Goal: Transaction & Acquisition: Obtain resource

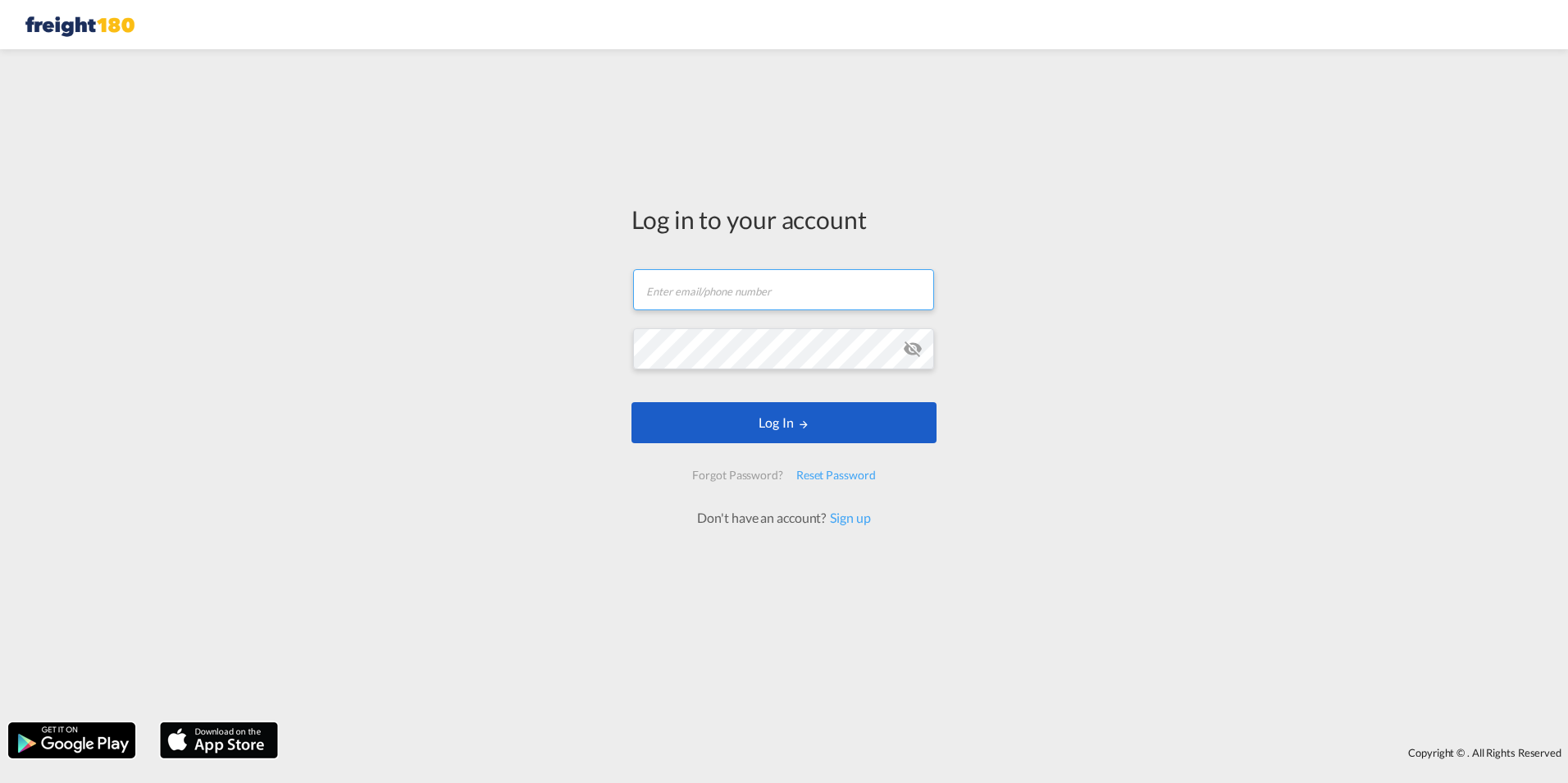
type input "[EMAIL_ADDRESS][DOMAIN_NAME]"
click at [774, 442] on button "Log In" at bounding box center [784, 422] width 305 height 41
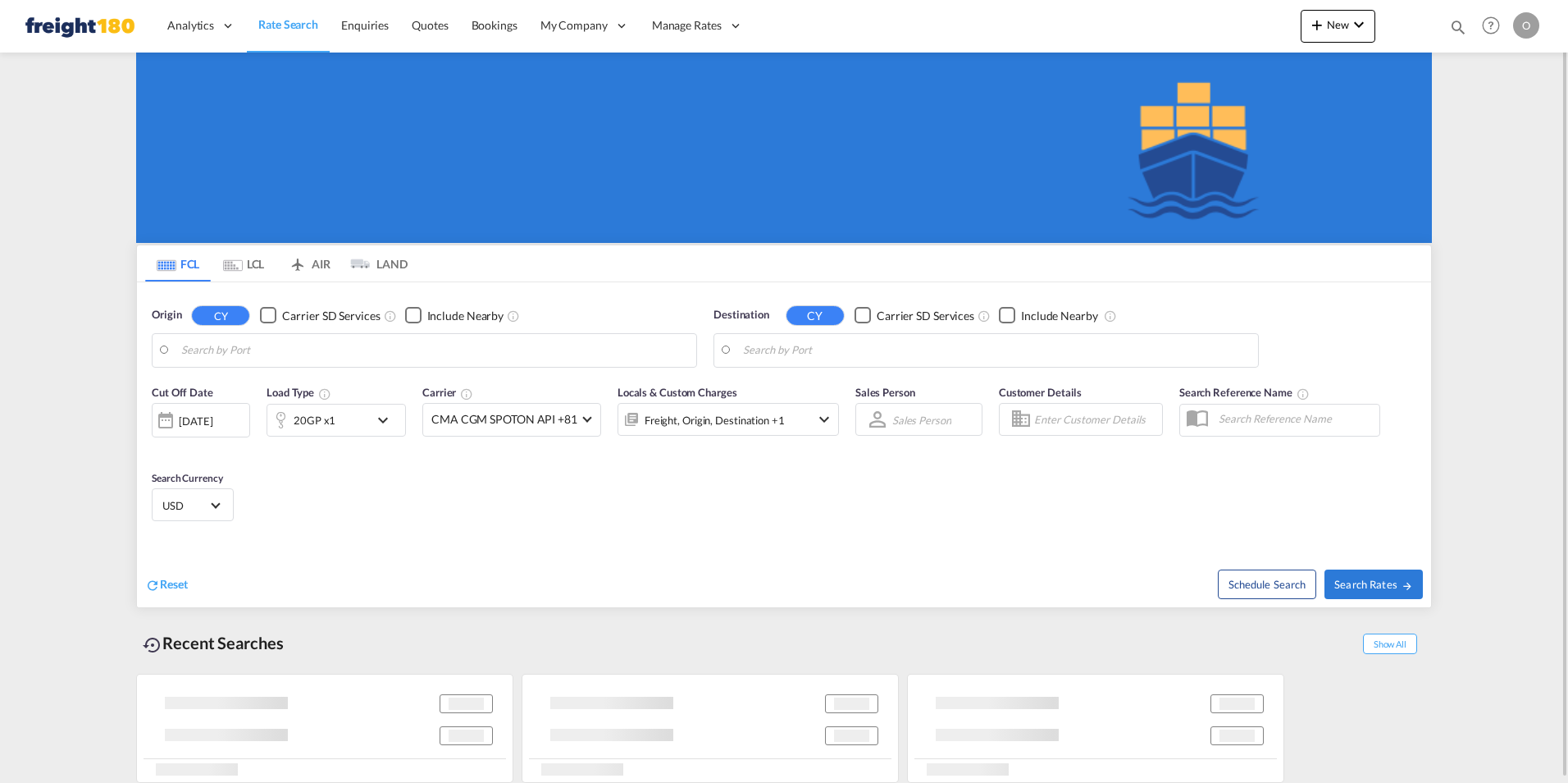
type input "[GEOGRAPHIC_DATA], [GEOGRAPHIC_DATA], [GEOGRAPHIC_DATA]"
type input "Ningbo, CNNGB"
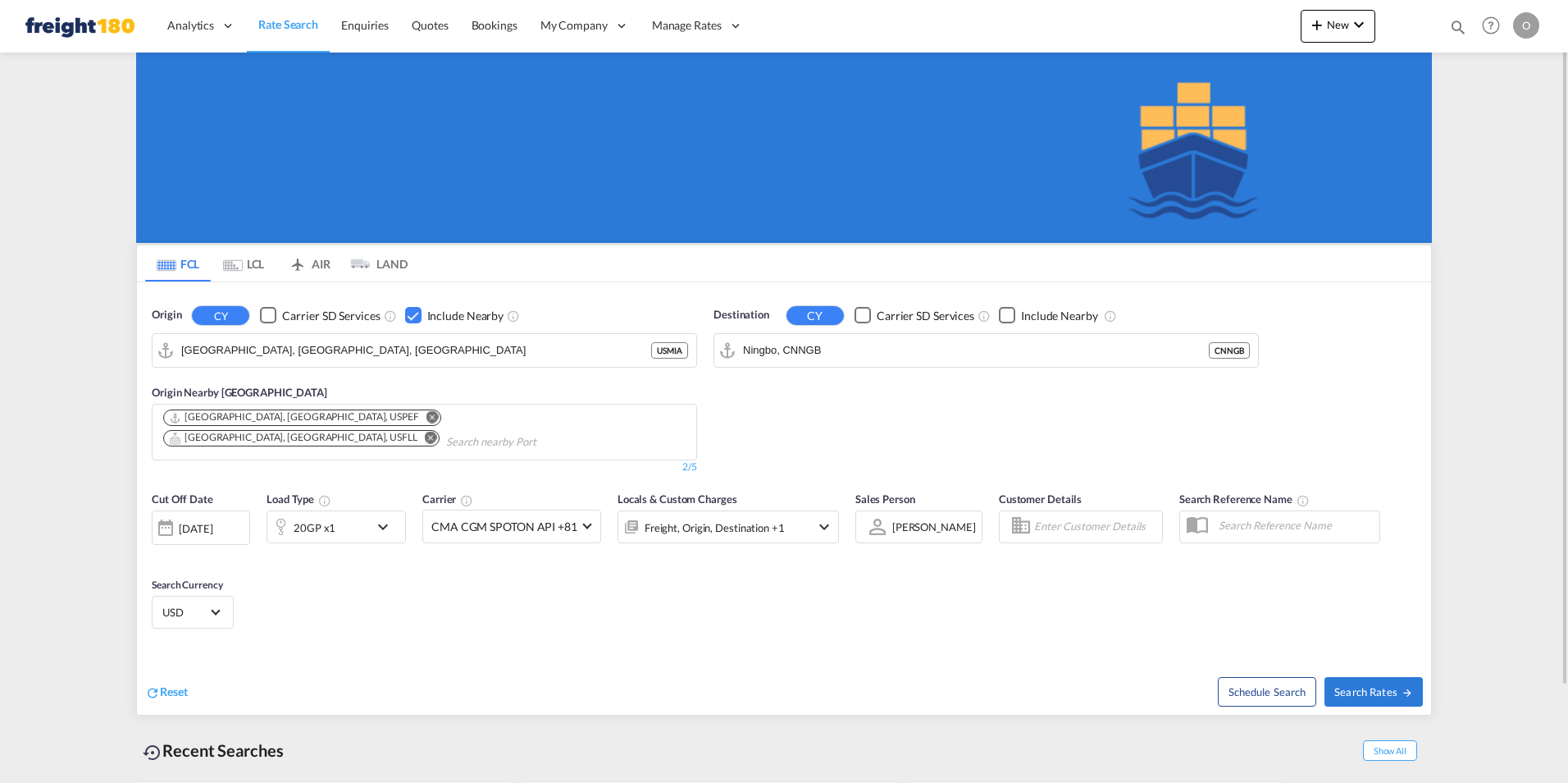
click at [410, 310] on div "Checkbox No Ink" at bounding box center [413, 315] width 16 height 16
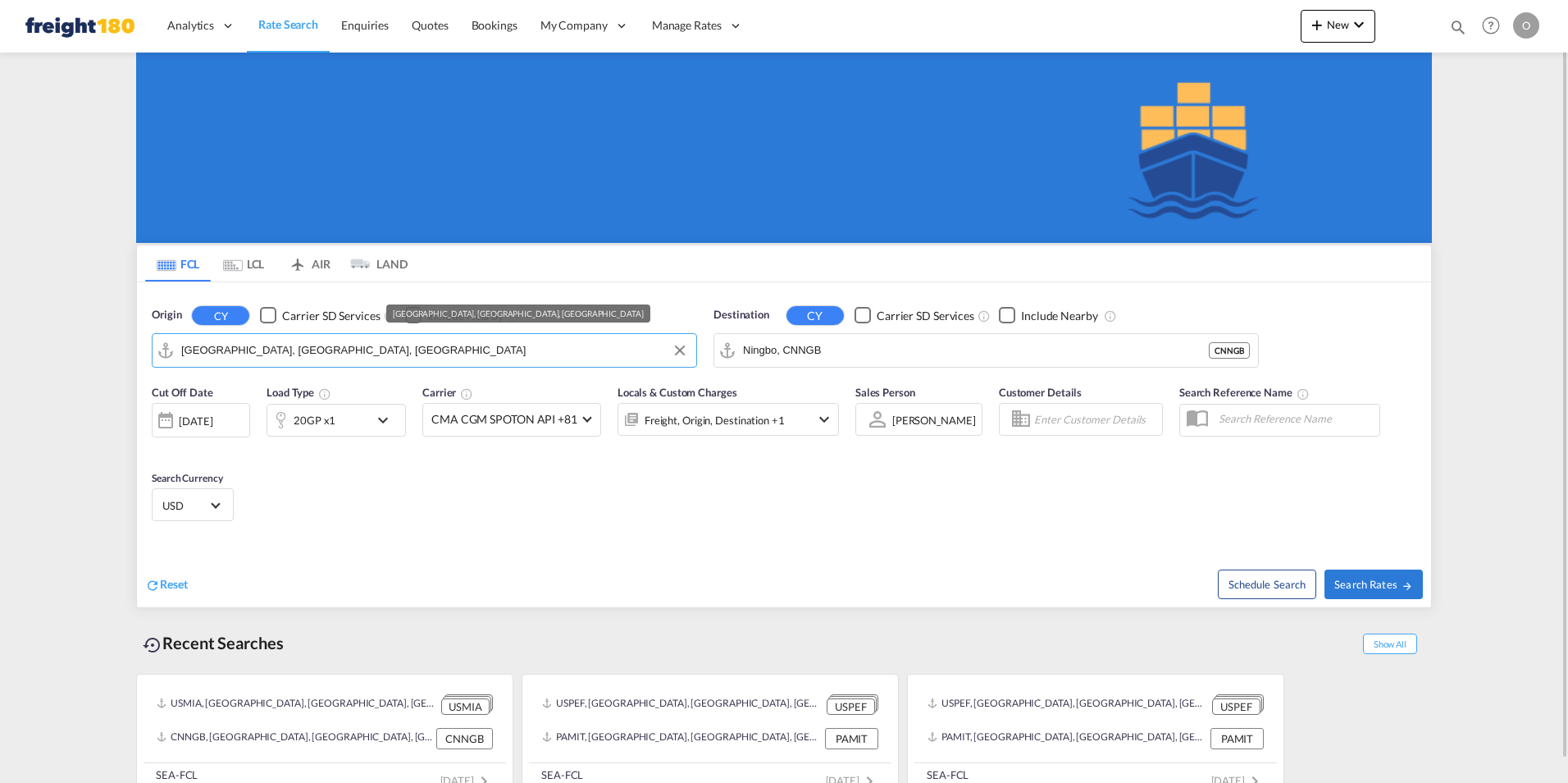
drag, startPoint x: 279, startPoint y: 354, endPoint x: 303, endPoint y: 341, distance: 27.3
click at [303, 341] on input "[GEOGRAPHIC_DATA], [GEOGRAPHIC_DATA], [GEOGRAPHIC_DATA]" at bounding box center [434, 350] width 506 height 24
click at [304, 355] on input "[GEOGRAPHIC_DATA], [GEOGRAPHIC_DATA], [GEOGRAPHIC_DATA]" at bounding box center [434, 350] width 506 height 24
drag, startPoint x: 296, startPoint y: 353, endPoint x: 170, endPoint y: 356, distance: 126.0
click at [170, 356] on md-input-container "[GEOGRAPHIC_DATA], [GEOGRAPHIC_DATA], [GEOGRAPHIC_DATA]" at bounding box center [424, 350] width 544 height 33
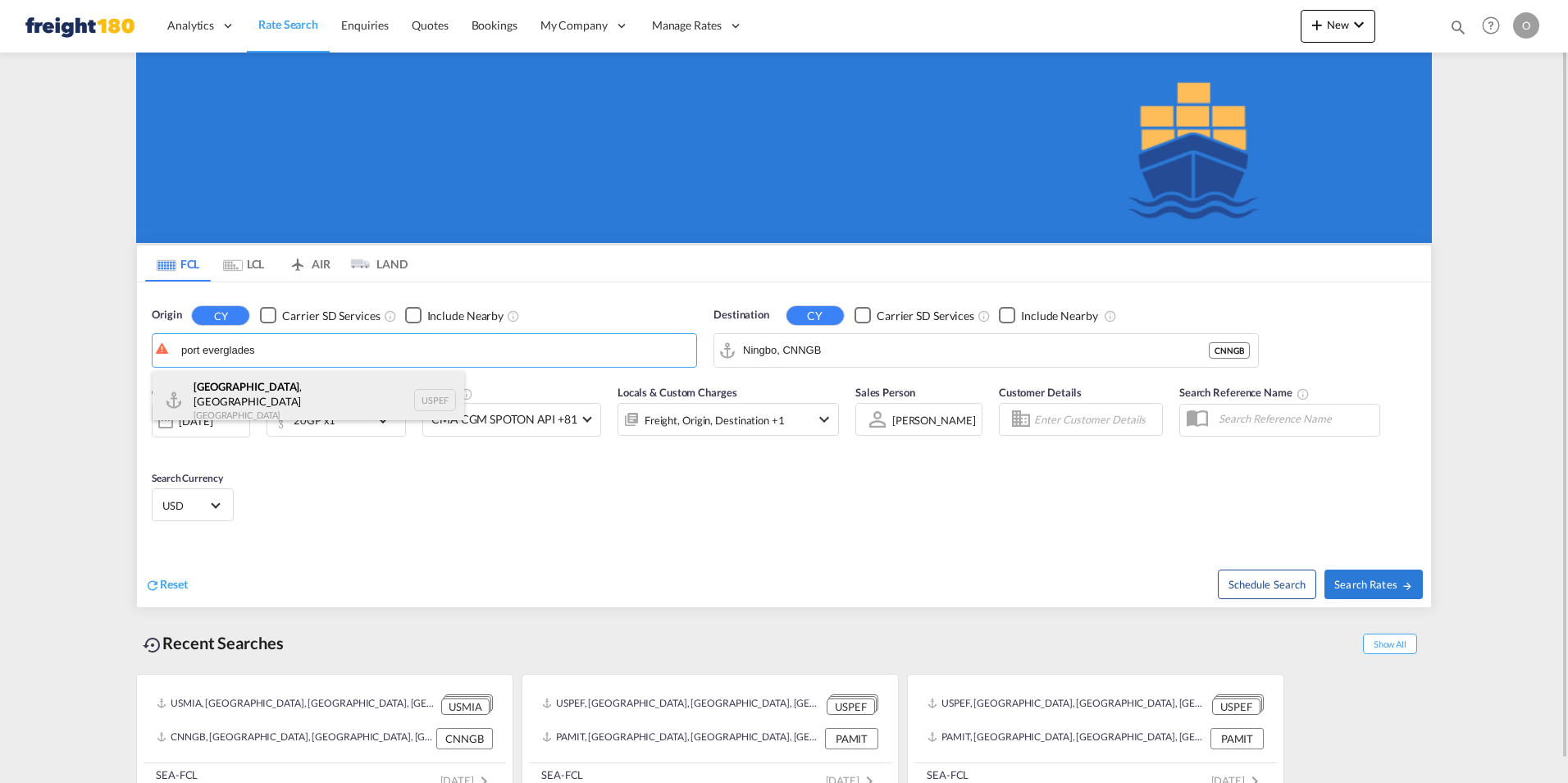
click at [224, 389] on div "[GEOGRAPHIC_DATA] , [GEOGRAPHIC_DATA] [GEOGRAPHIC_DATA] USPEF" at bounding box center [308, 400] width 312 height 59
type input "[GEOGRAPHIC_DATA], [GEOGRAPHIC_DATA], USPEF"
click at [409, 315] on div "Checkbox No Ink" at bounding box center [413, 315] width 16 height 16
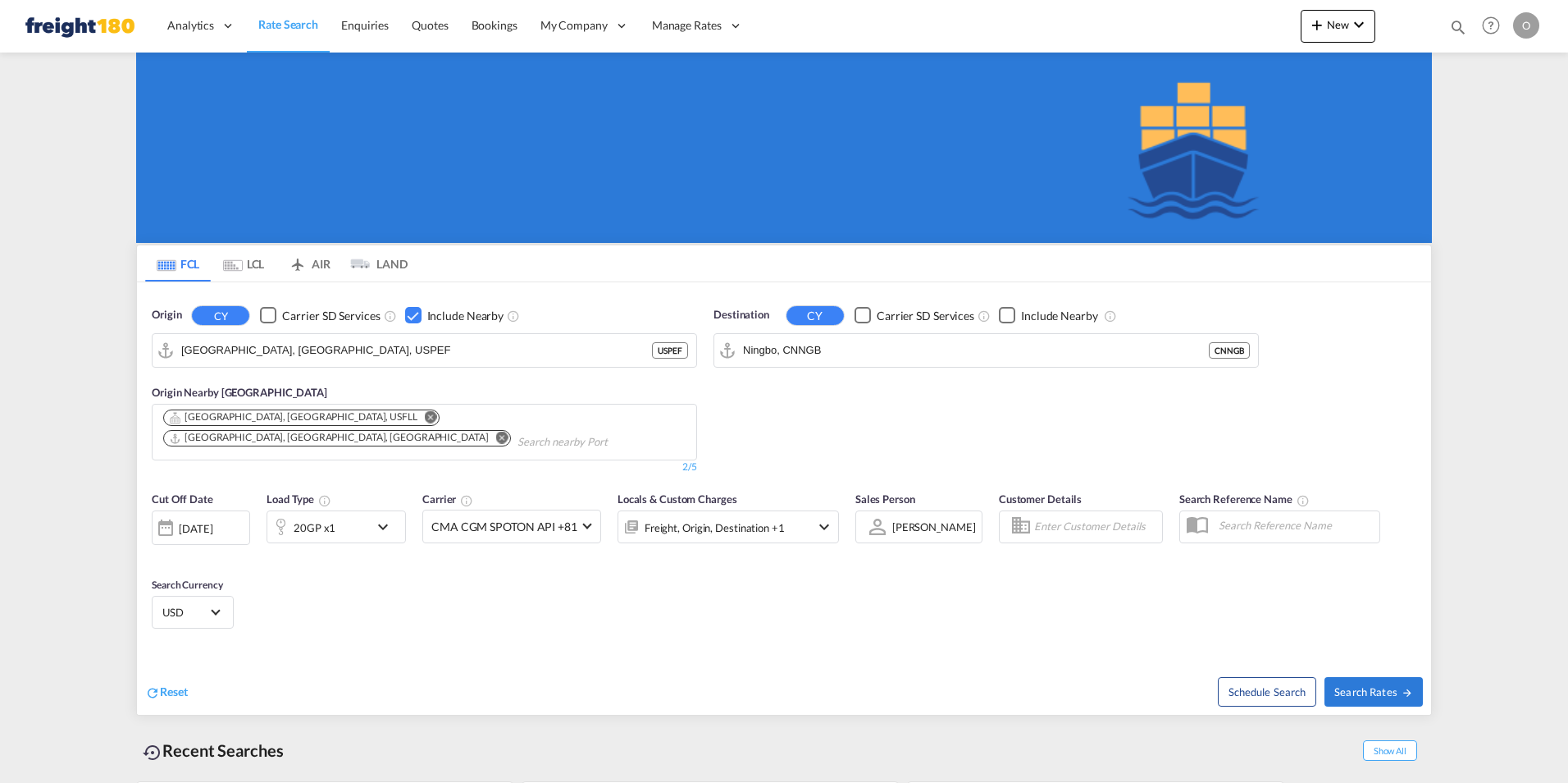
click at [425, 416] on md-icon "Remove" at bounding box center [431, 417] width 13 height 13
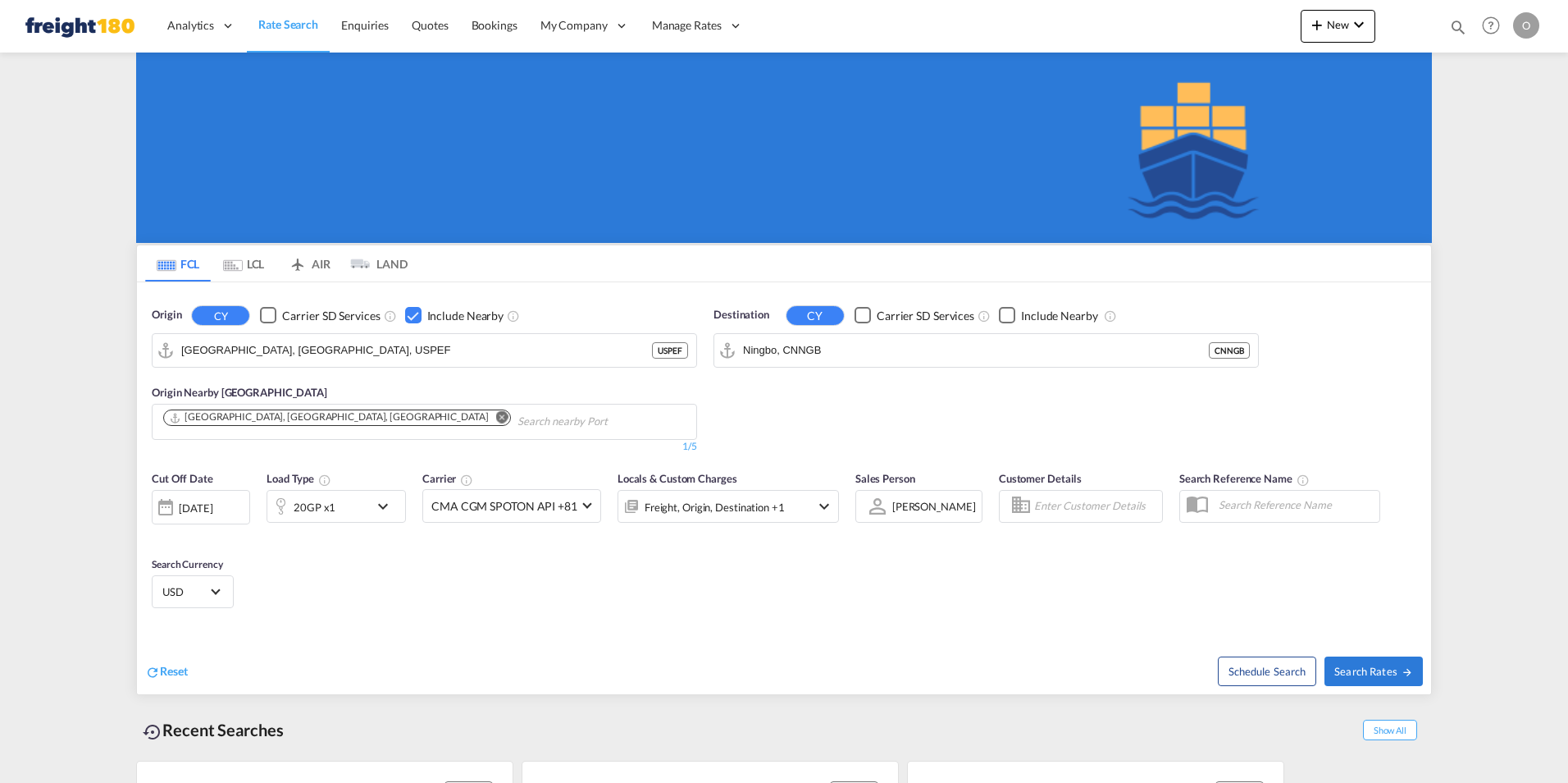
click at [488, 418] on body "Analytics Reports Dashboard Rate Search Enquiries Quotes Bookings" at bounding box center [784, 392] width 1568 height 783
click at [791, 492] on div "Arica Chile CLARI" at bounding box center [870, 494] width 312 height 49
type input "Arica, CLARI"
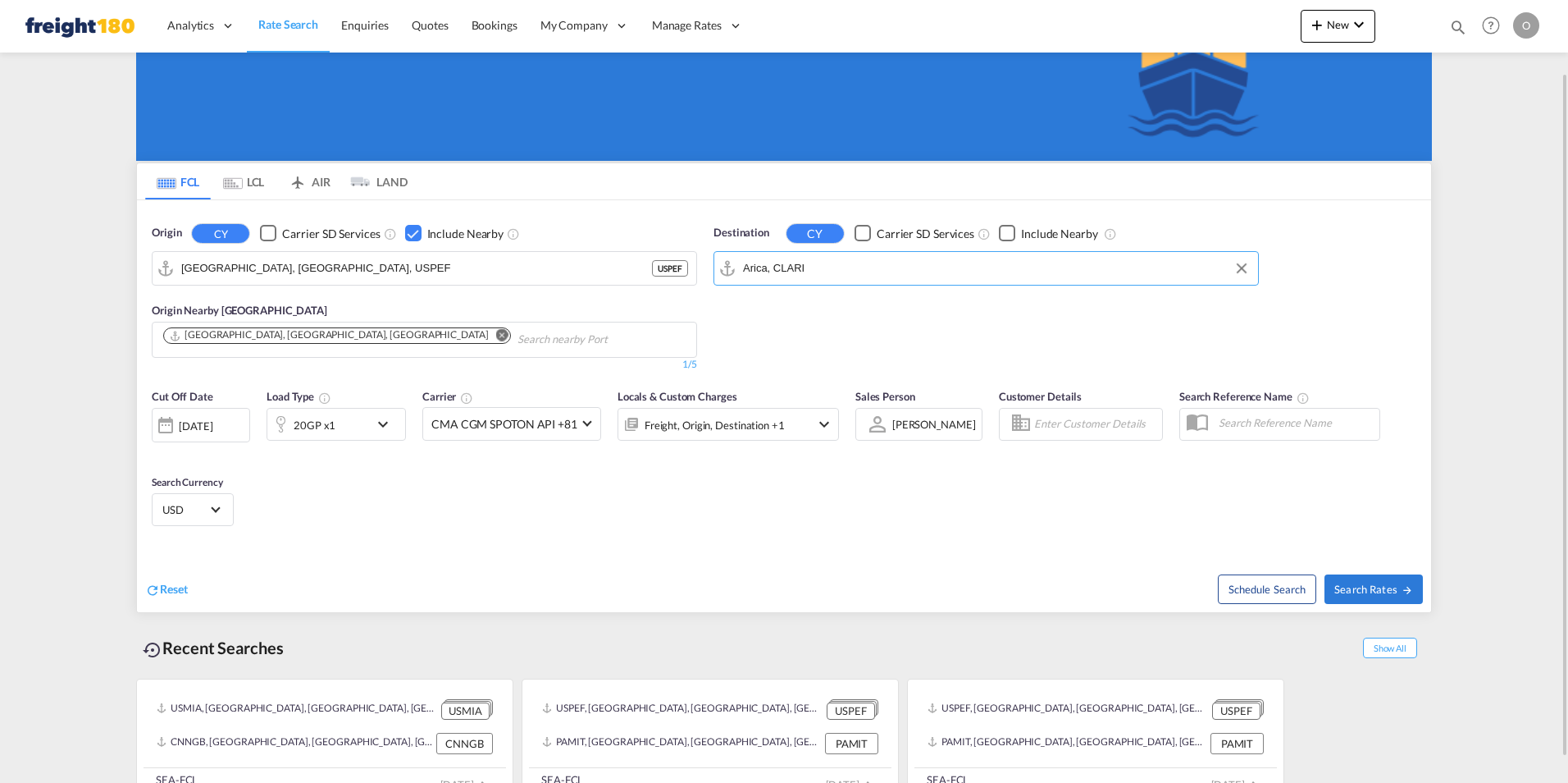
click at [382, 423] on md-icon "icon-chevron-down" at bounding box center [387, 424] width 28 height 20
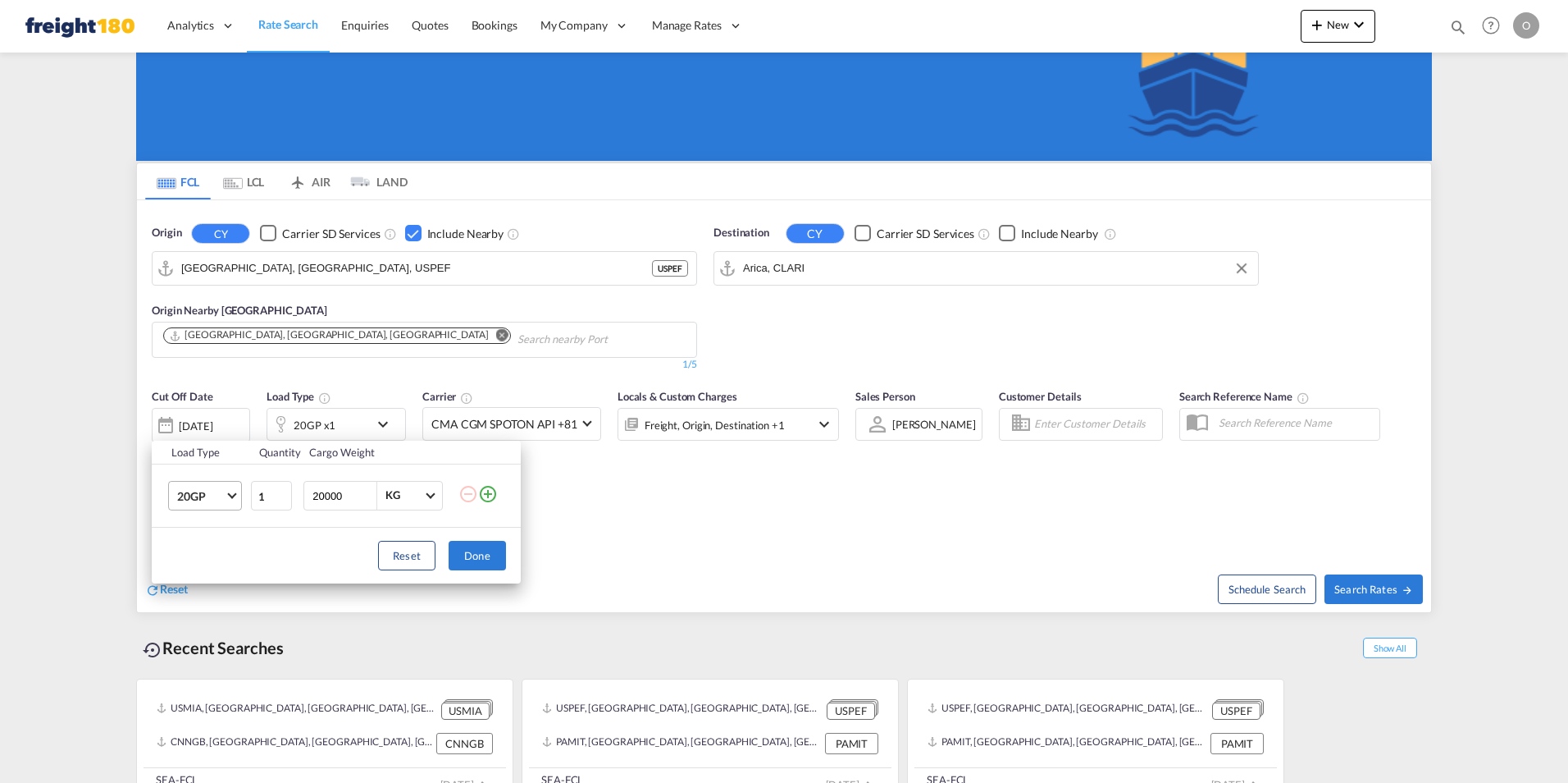
click at [228, 492] on span "Choose: \a20GP" at bounding box center [232, 493] width 9 height 9
click at [205, 575] on div "40HC" at bounding box center [192, 575] width 30 height 16
click at [473, 549] on button "Done" at bounding box center [476, 556] width 57 height 30
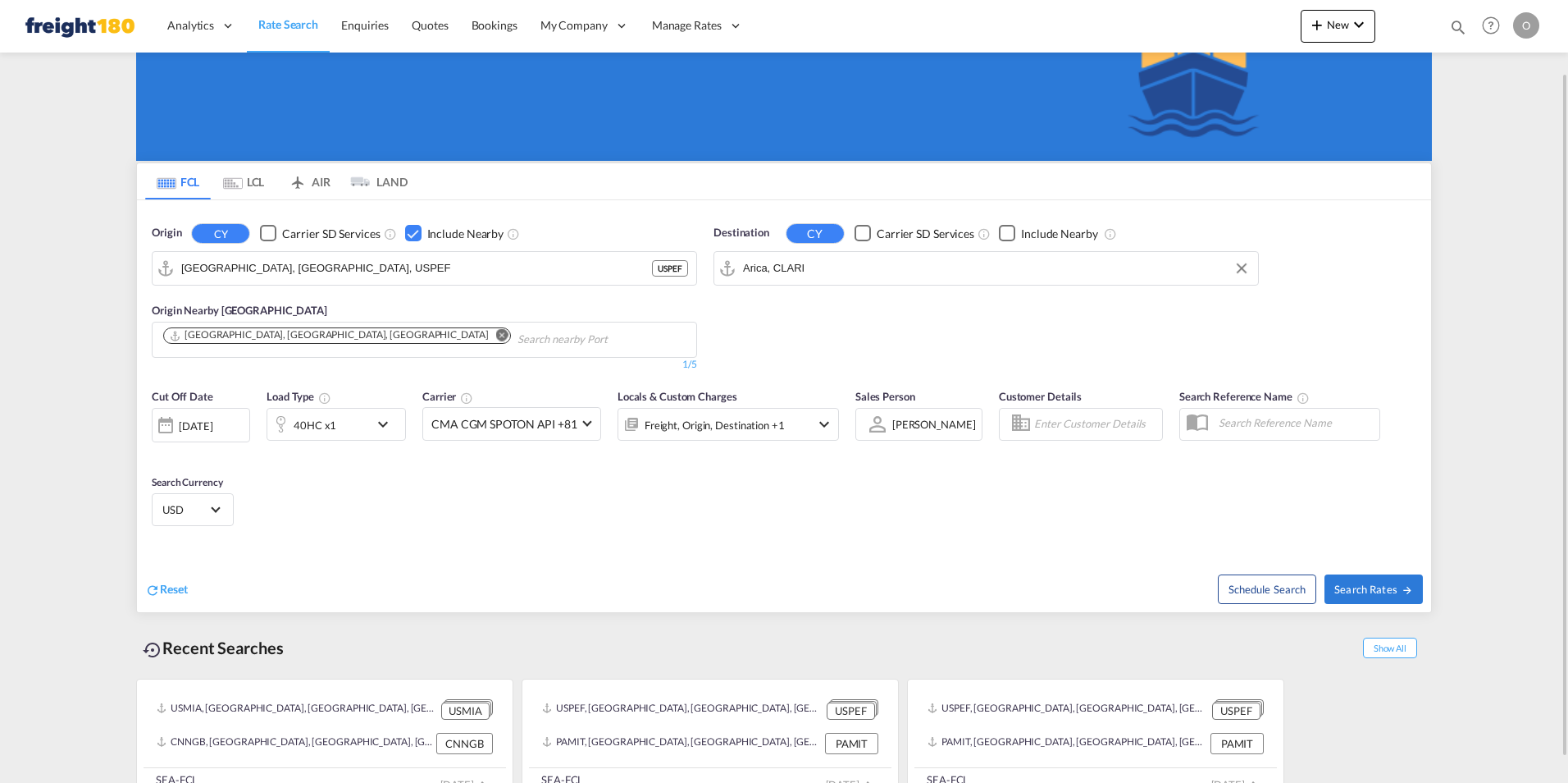
click at [823, 422] on md-icon "icon-chevron-down" at bounding box center [824, 424] width 20 height 20
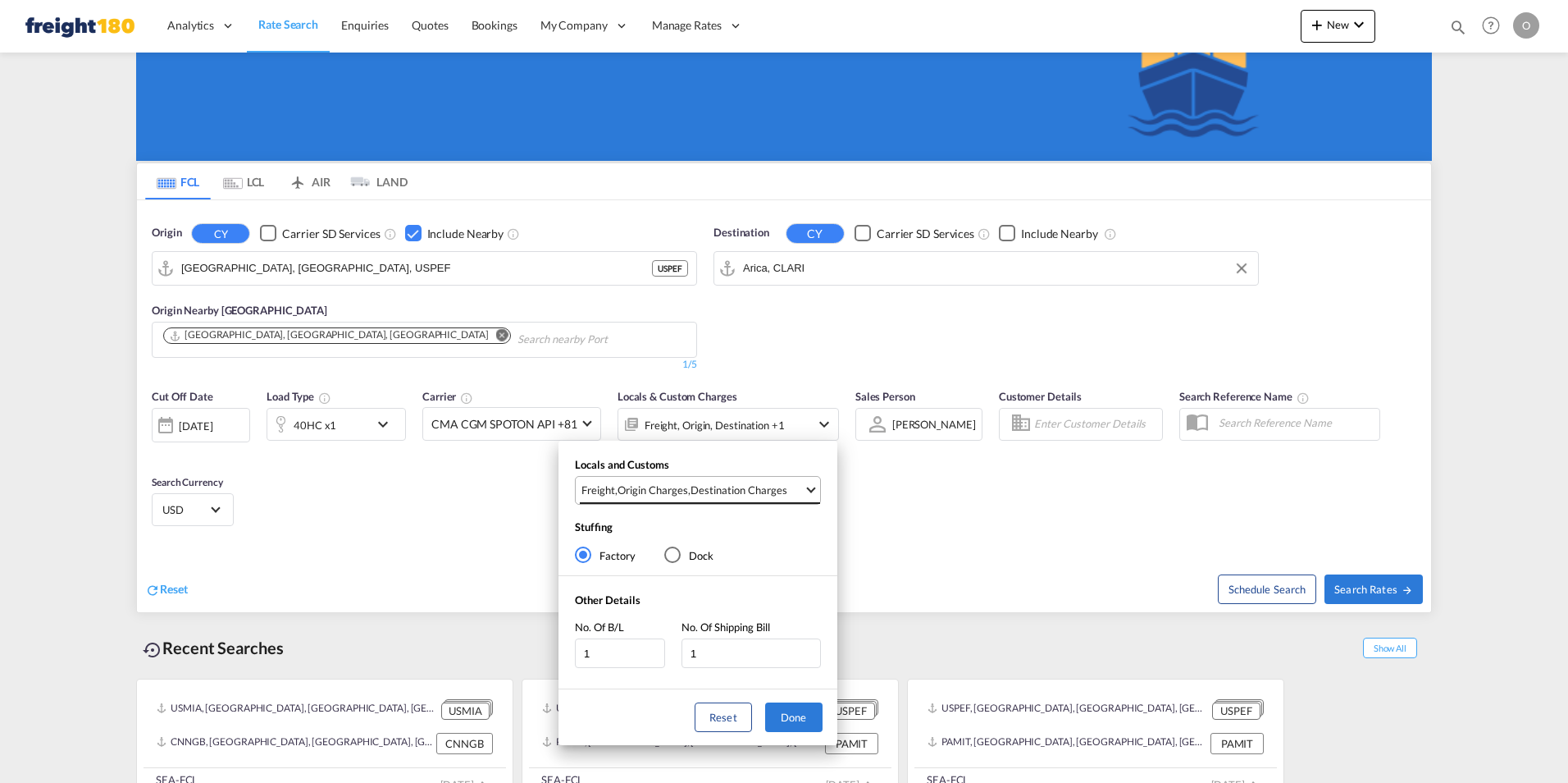
click at [808, 488] on span "Select Locals and Customs: \aFreight, \aOrigin Charges, \aDestination Charges" at bounding box center [811, 488] width 9 height 9
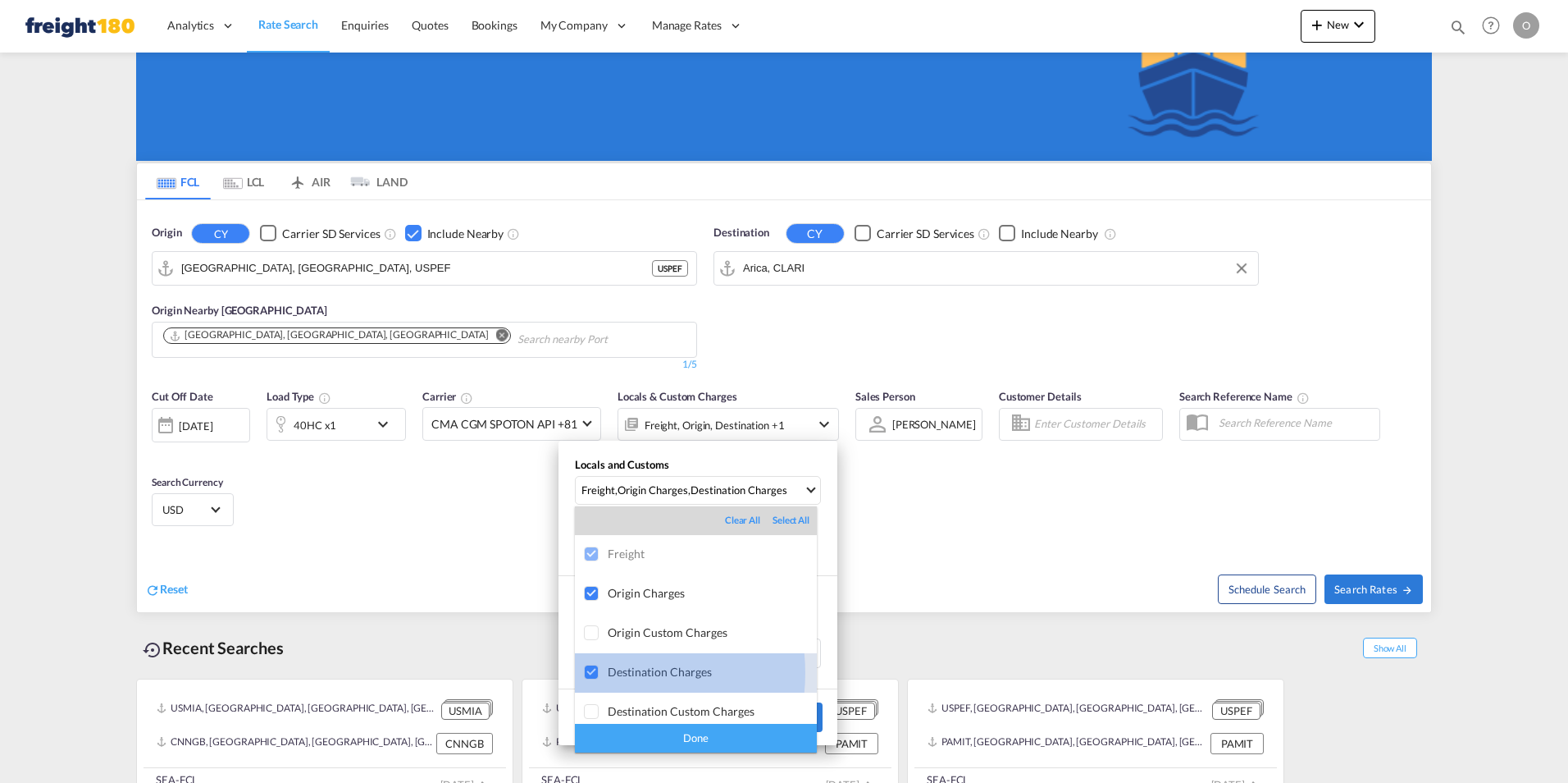
click at [591, 672] on div at bounding box center [592, 672] width 16 height 16
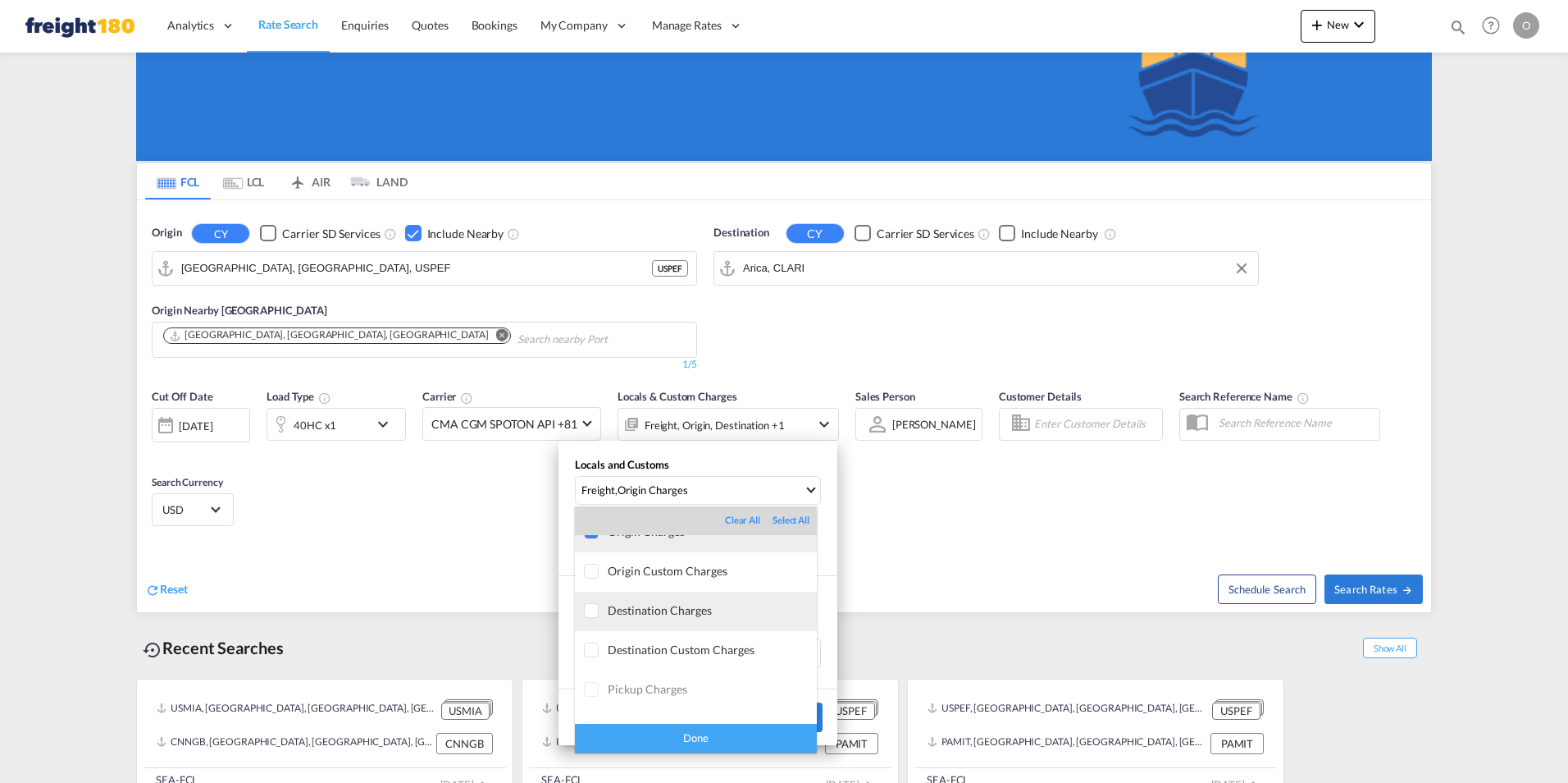
scroll to position [87, 0]
click at [707, 740] on div "Done" at bounding box center [696, 738] width 242 height 29
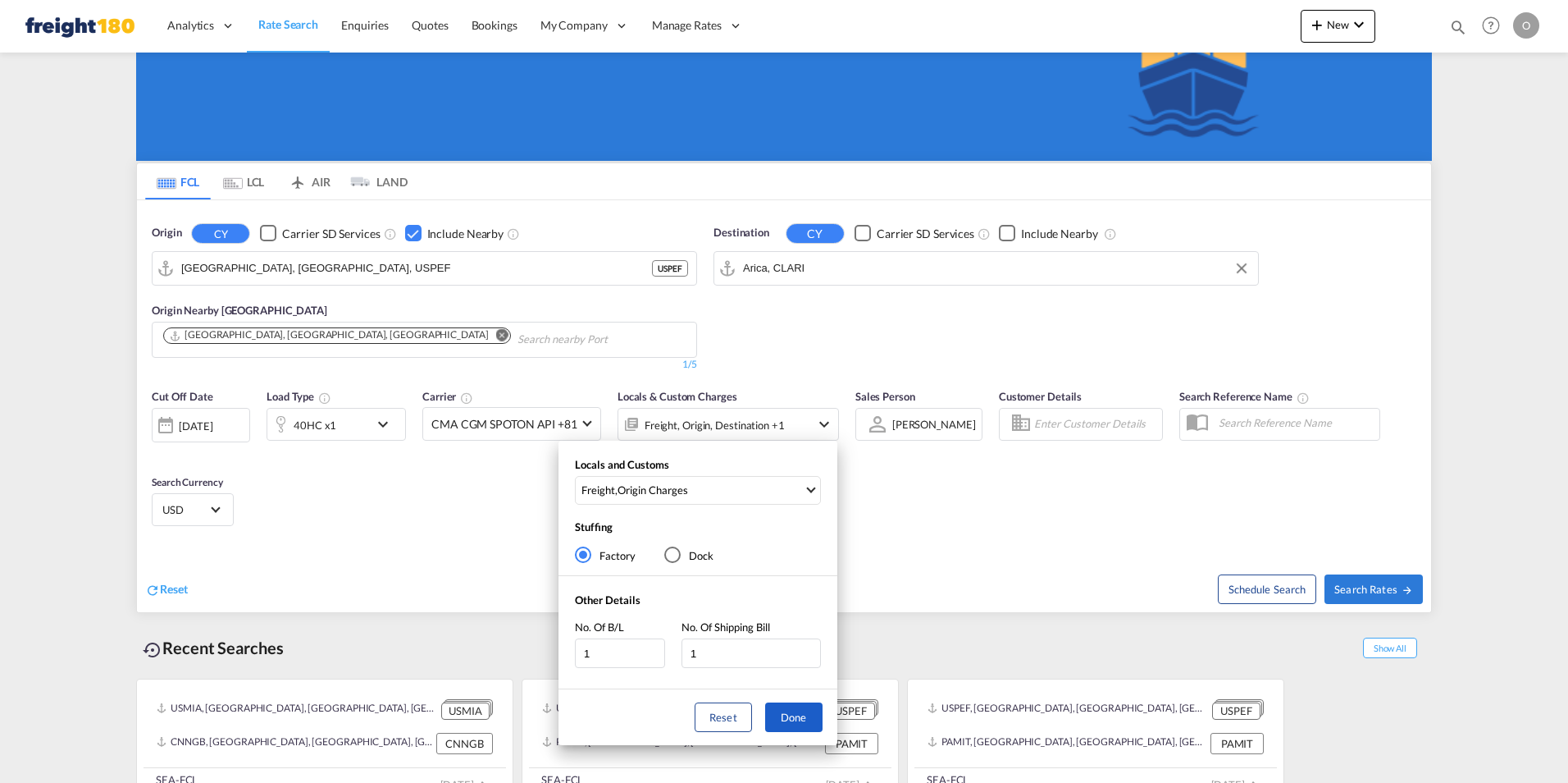
click at [800, 719] on button "Done" at bounding box center [794, 717] width 57 height 30
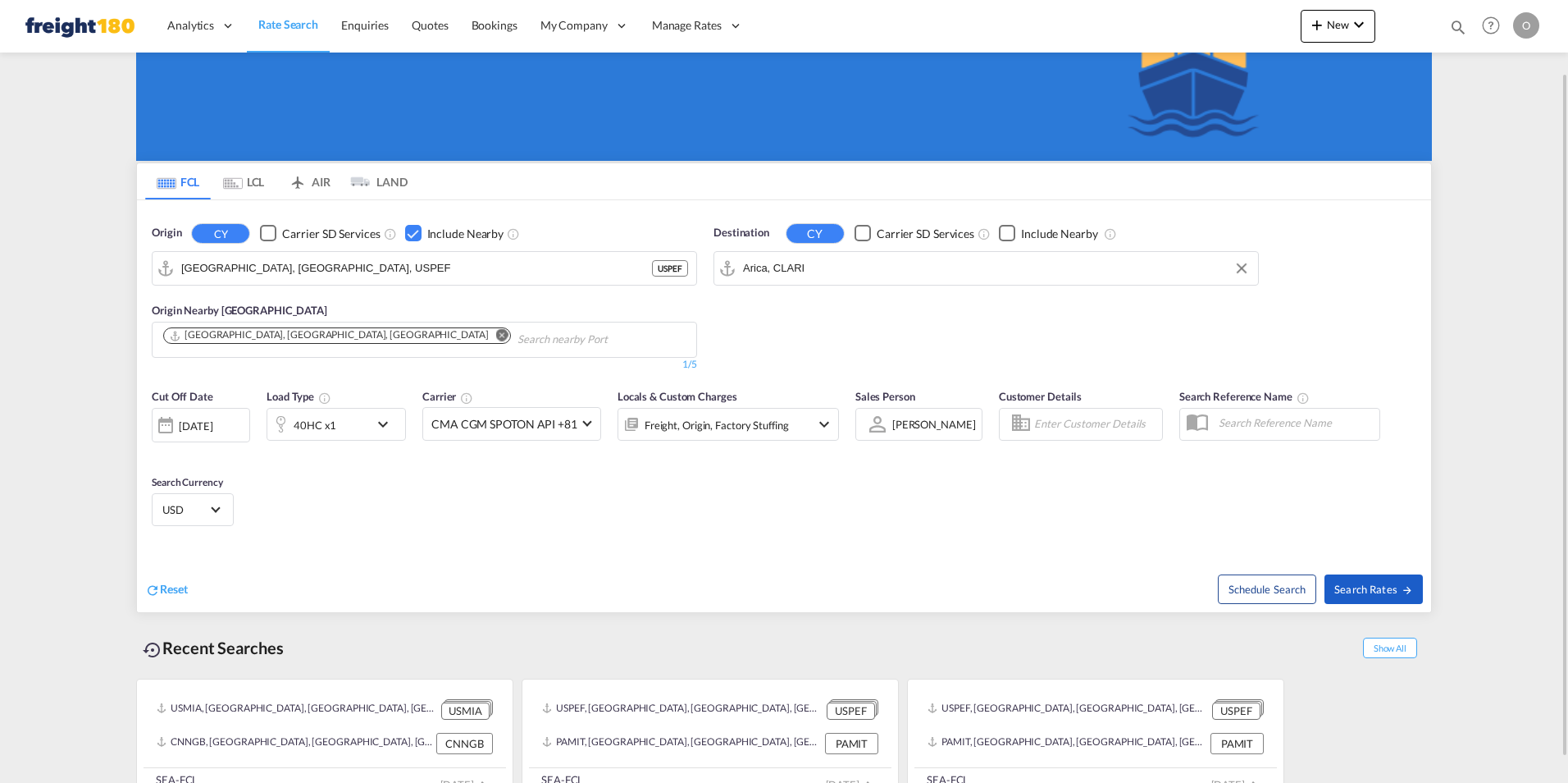
click at [1370, 584] on span "Search Rates" at bounding box center [1373, 589] width 79 height 13
type input "USPEF to CLARI / [DATE]"
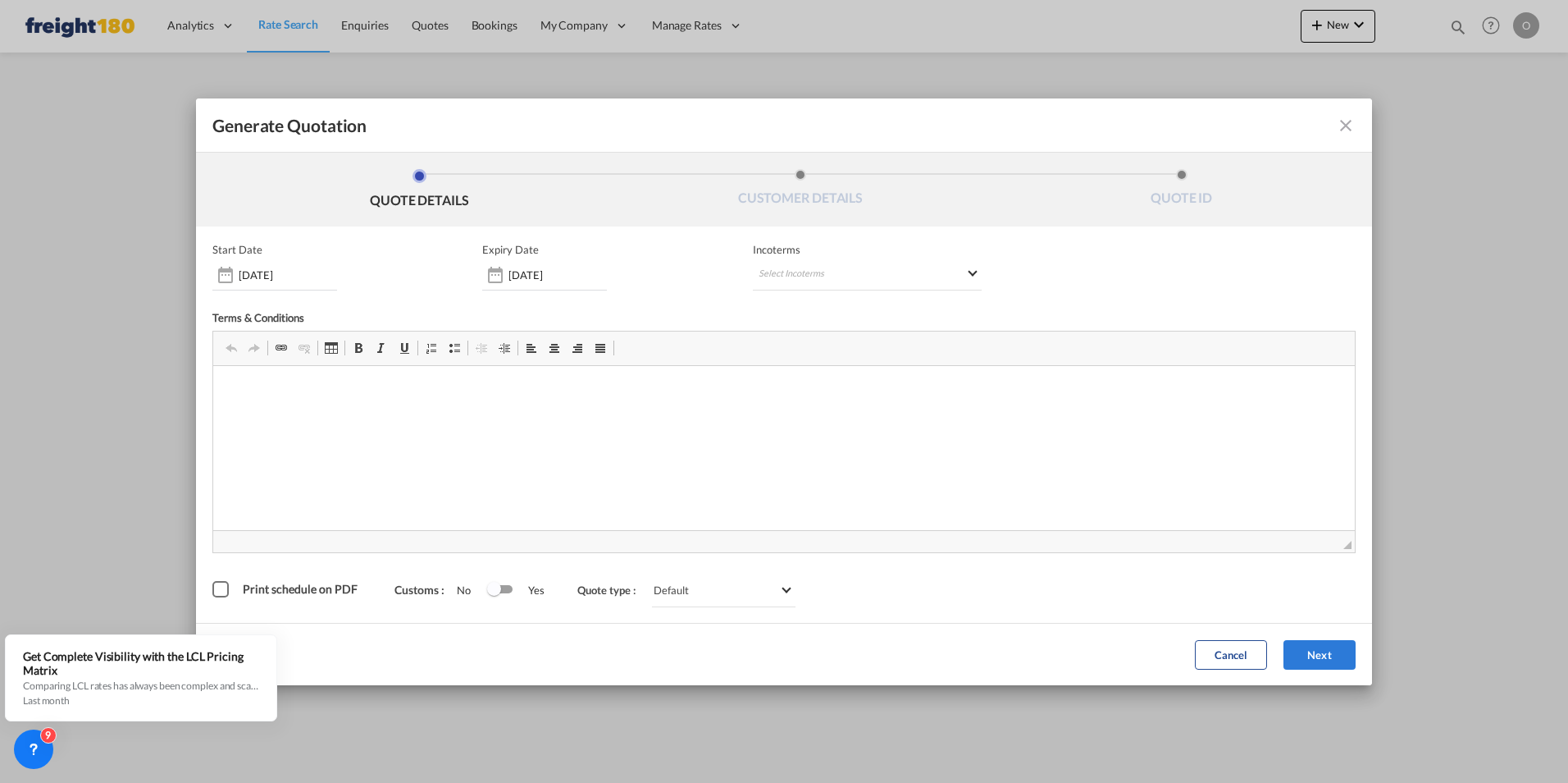
click at [224, 590] on div "Print schedule on PDF" at bounding box center [220, 589] width 16 height 16
click at [1328, 660] on button "Next" at bounding box center [1320, 654] width 72 height 30
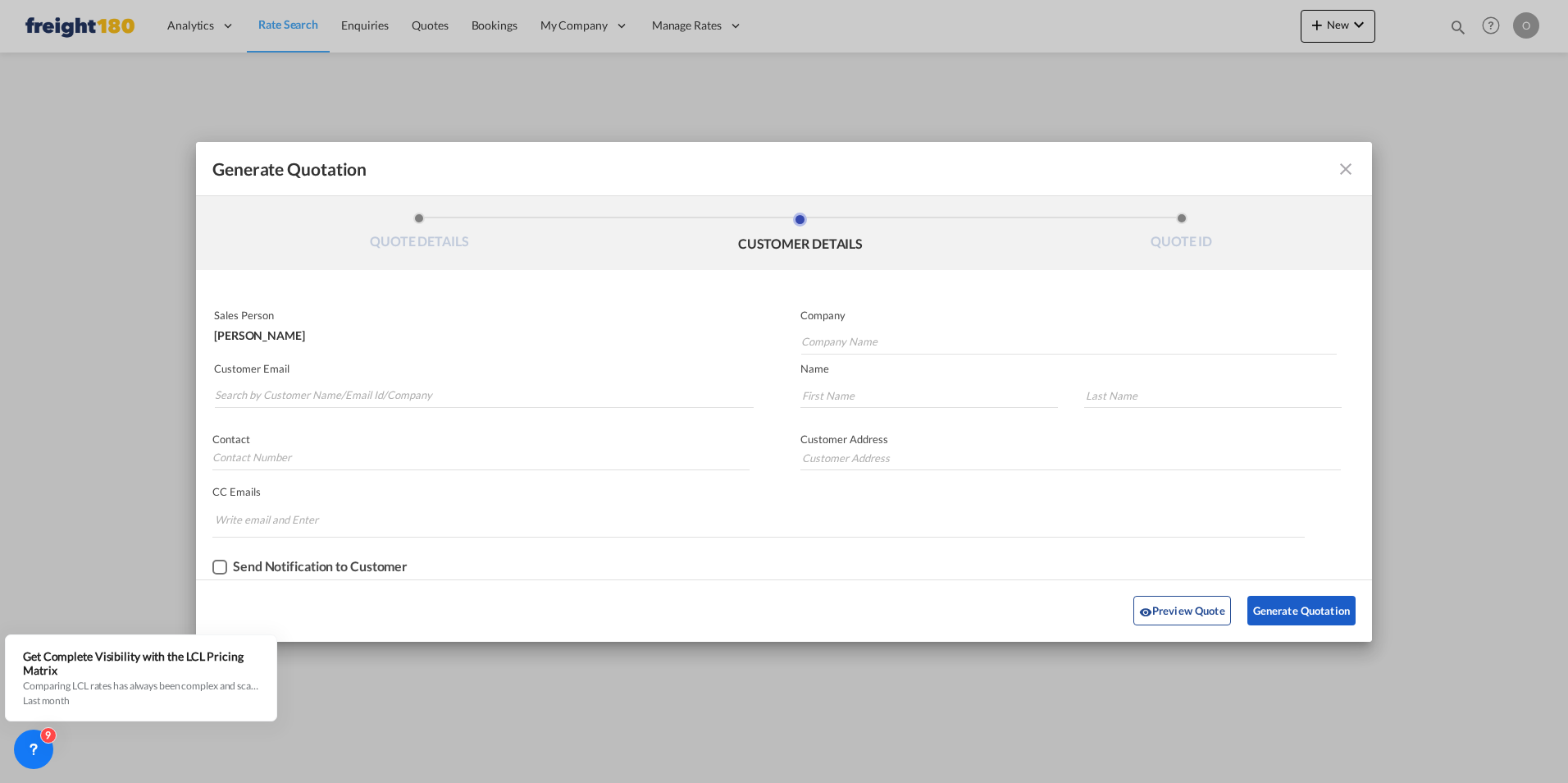
click at [1287, 610] on button "Generate Quotation" at bounding box center [1301, 610] width 108 height 30
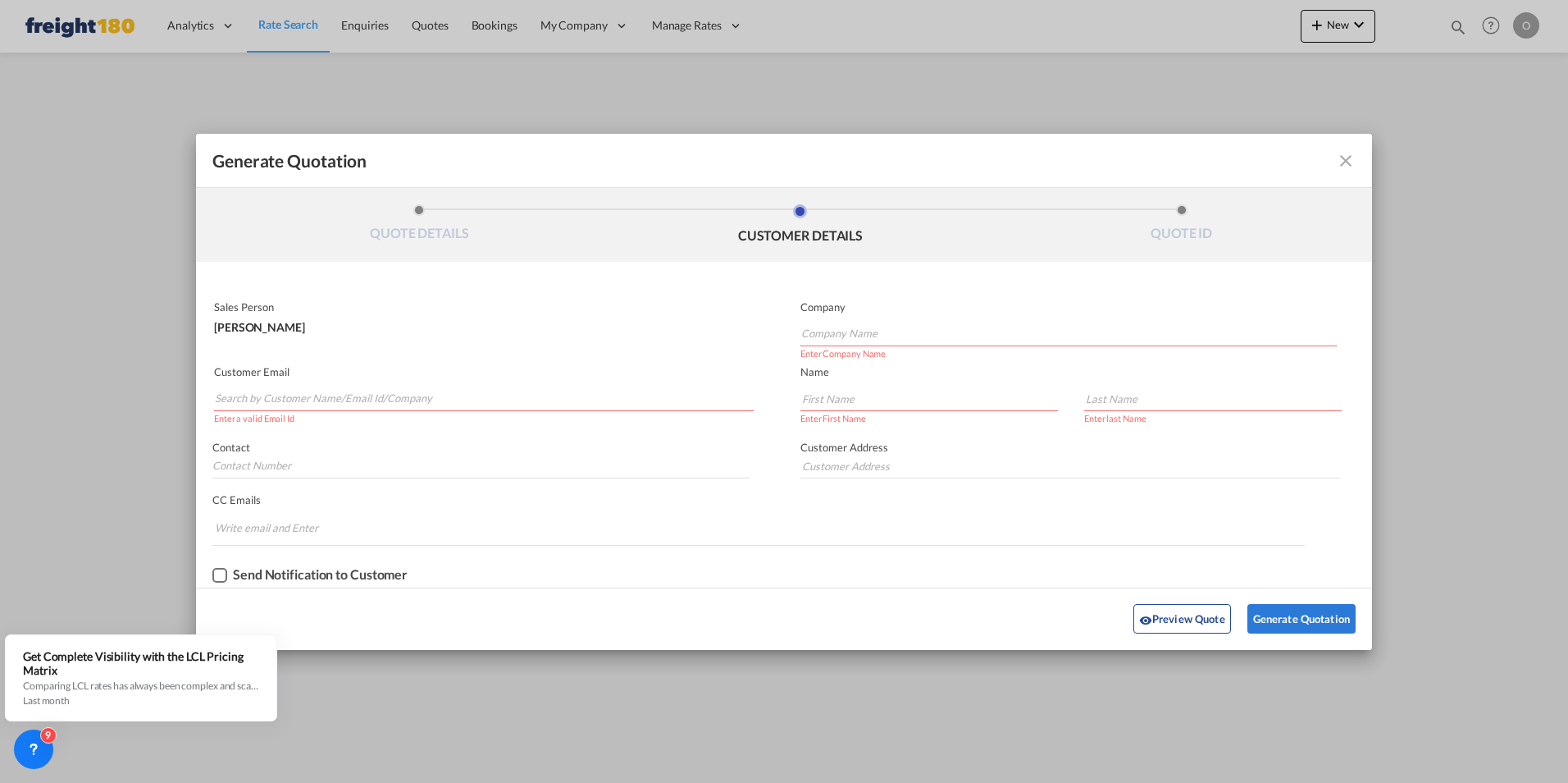
click at [284, 397] on input "Search by Customer Name/Email Id/Company" at bounding box center [484, 398] width 539 height 24
click at [832, 329] on input "Company Name" at bounding box center [1068, 334] width 535 height 24
click at [831, 334] on input "Company Name" at bounding box center [1068, 334] width 535 height 24
click at [832, 334] on input "Company Name" at bounding box center [1068, 334] width 535 height 24
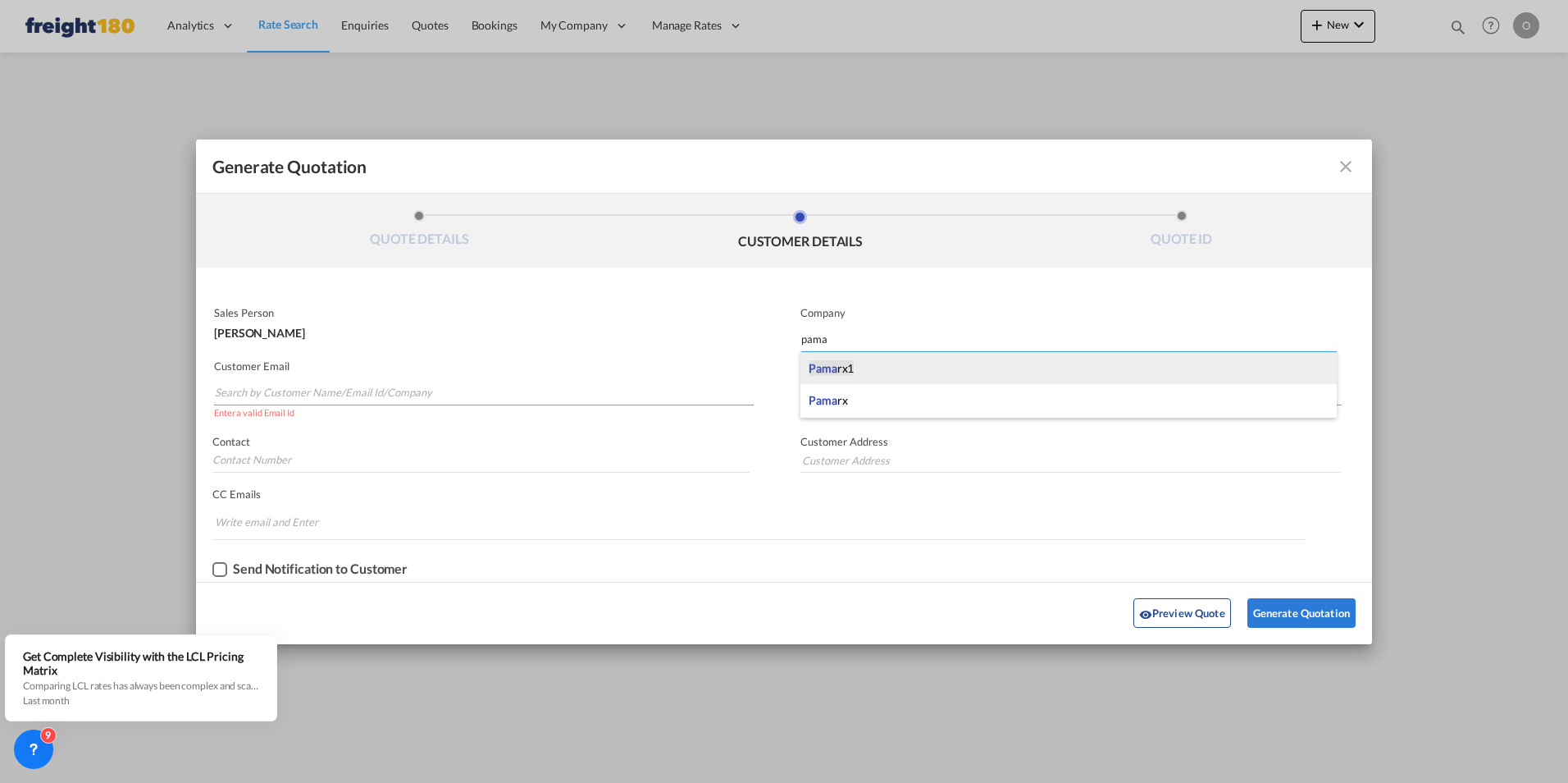
click at [850, 369] on span "Pama rx1" at bounding box center [831, 368] width 45 height 16
type input "Pamarx1"
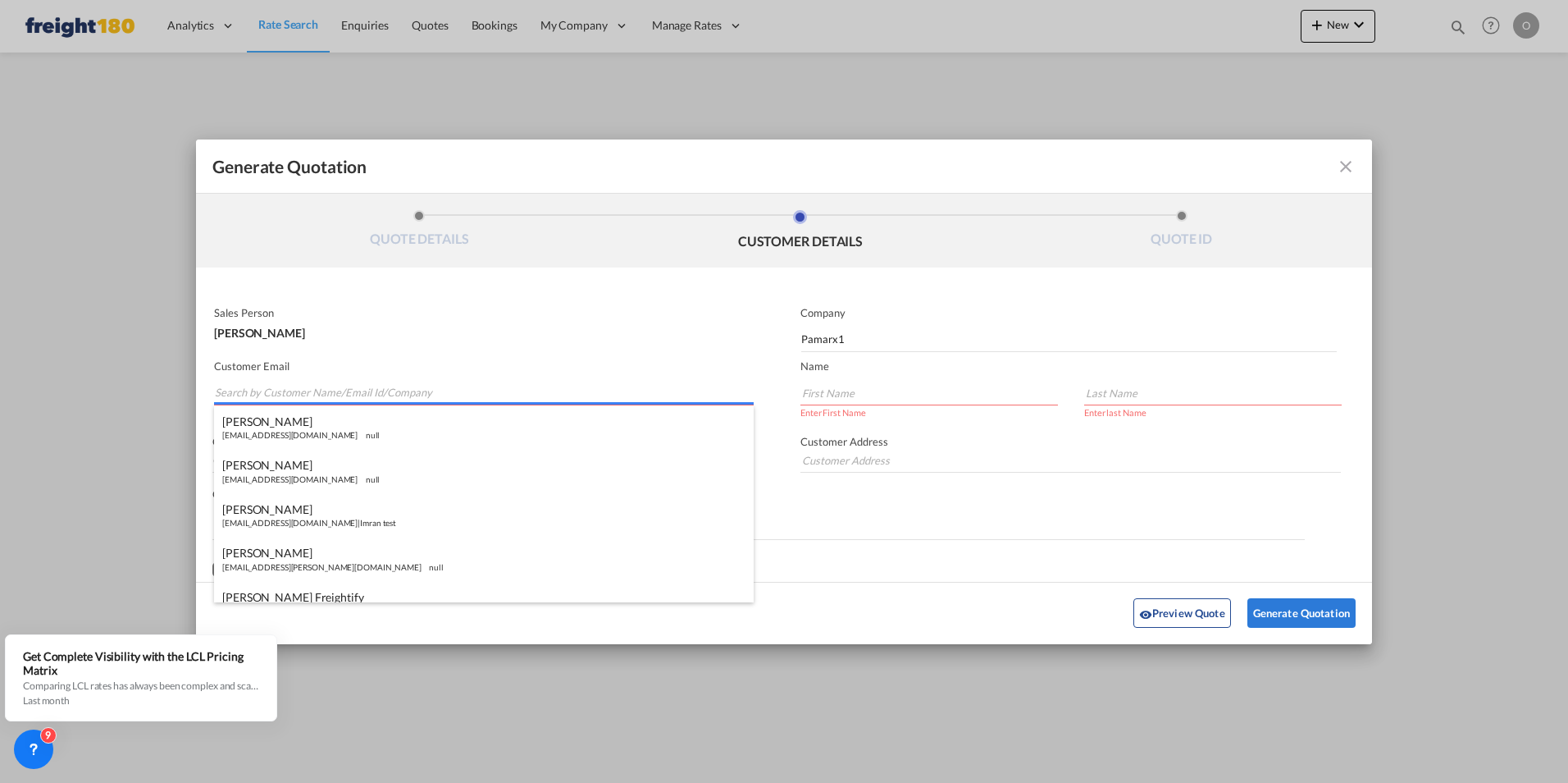
click at [284, 389] on input "Search by Customer Name/Email Id/Company" at bounding box center [484, 392] width 539 height 24
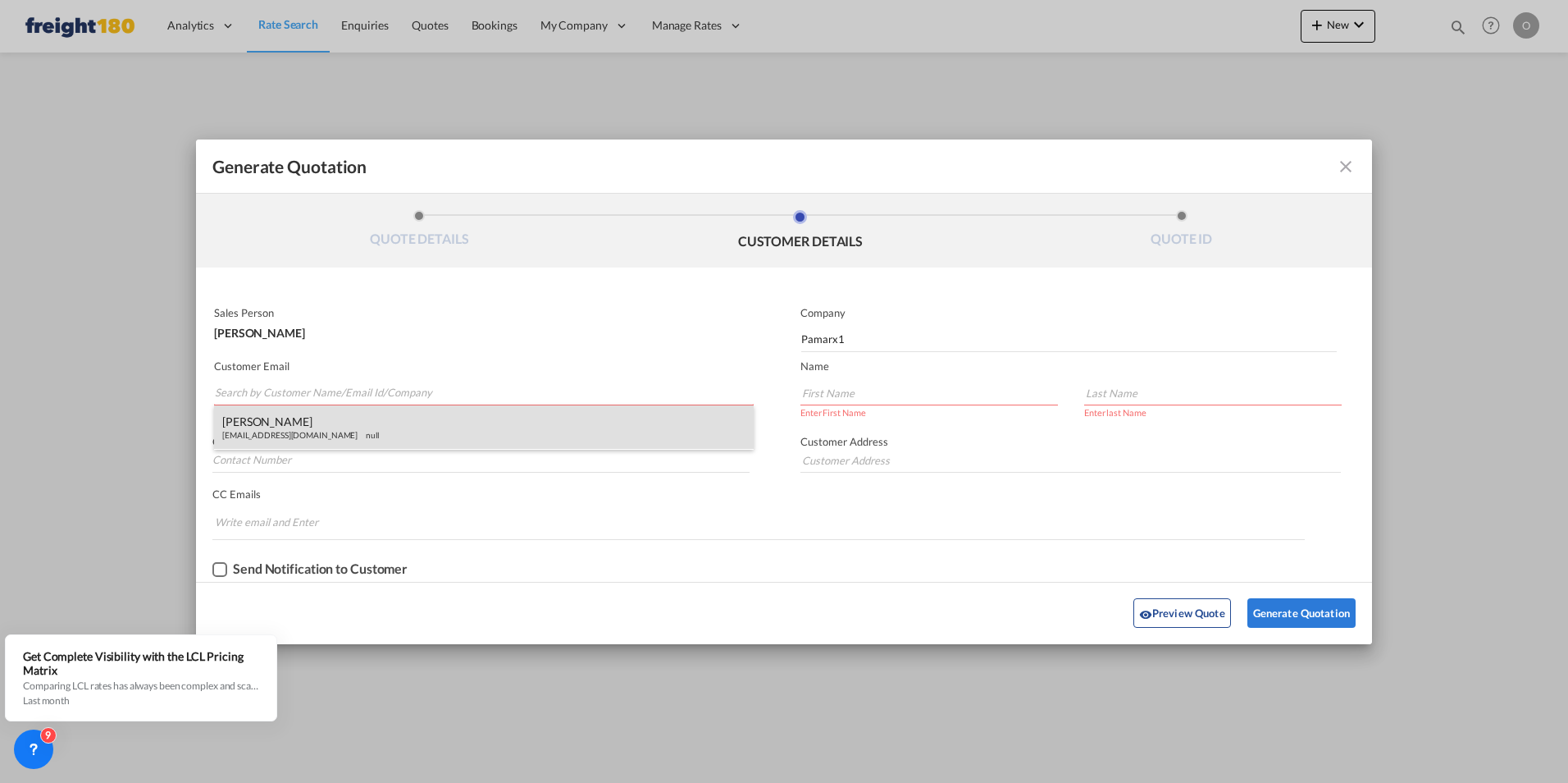
click at [313, 428] on div "[PERSON_NAME] [EMAIL_ADDRESS][DOMAIN_NAME] null" at bounding box center [484, 427] width 540 height 44
type input "[EMAIL_ADDRESS][DOMAIN_NAME]"
type input "[PERSON_NAME]"
type input "Sierra"
type input "3013229483"
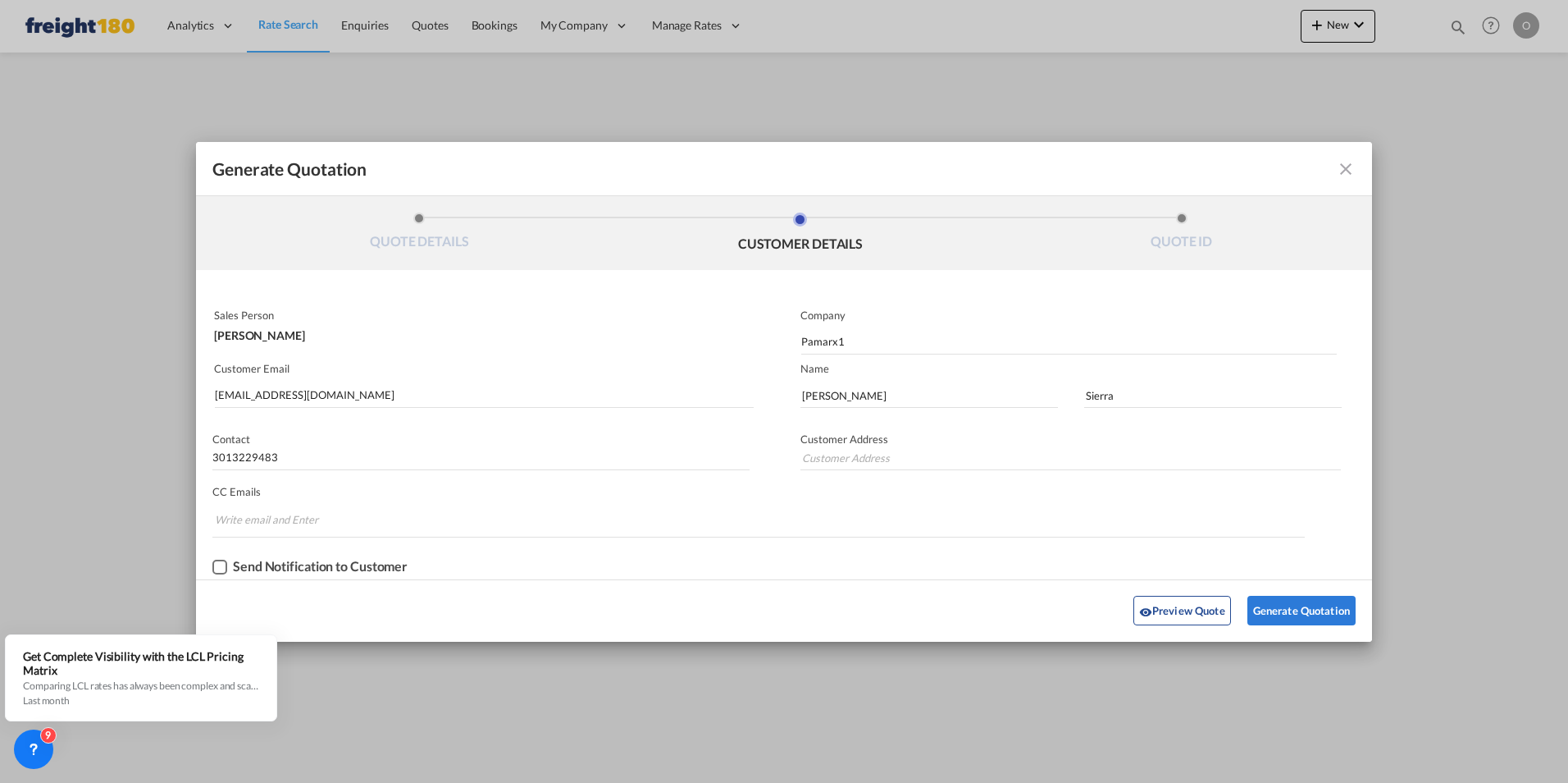
click at [220, 566] on div "Checkbox No Ink" at bounding box center [219, 566] width 14 height 14
click at [1294, 605] on button "Generate Quotation" at bounding box center [1301, 610] width 108 height 30
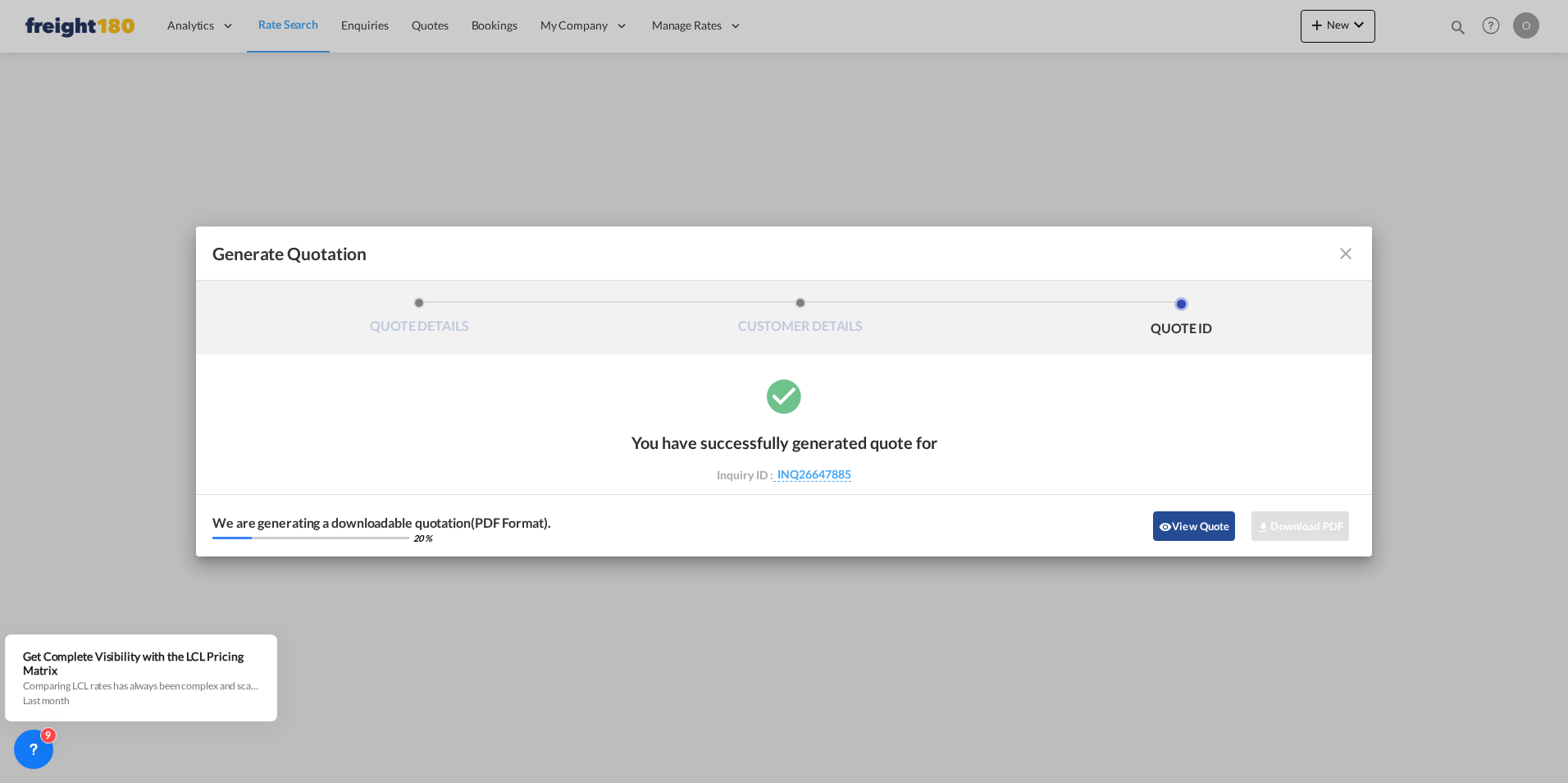
click at [1192, 524] on button "View Quote" at bounding box center [1194, 526] width 82 height 30
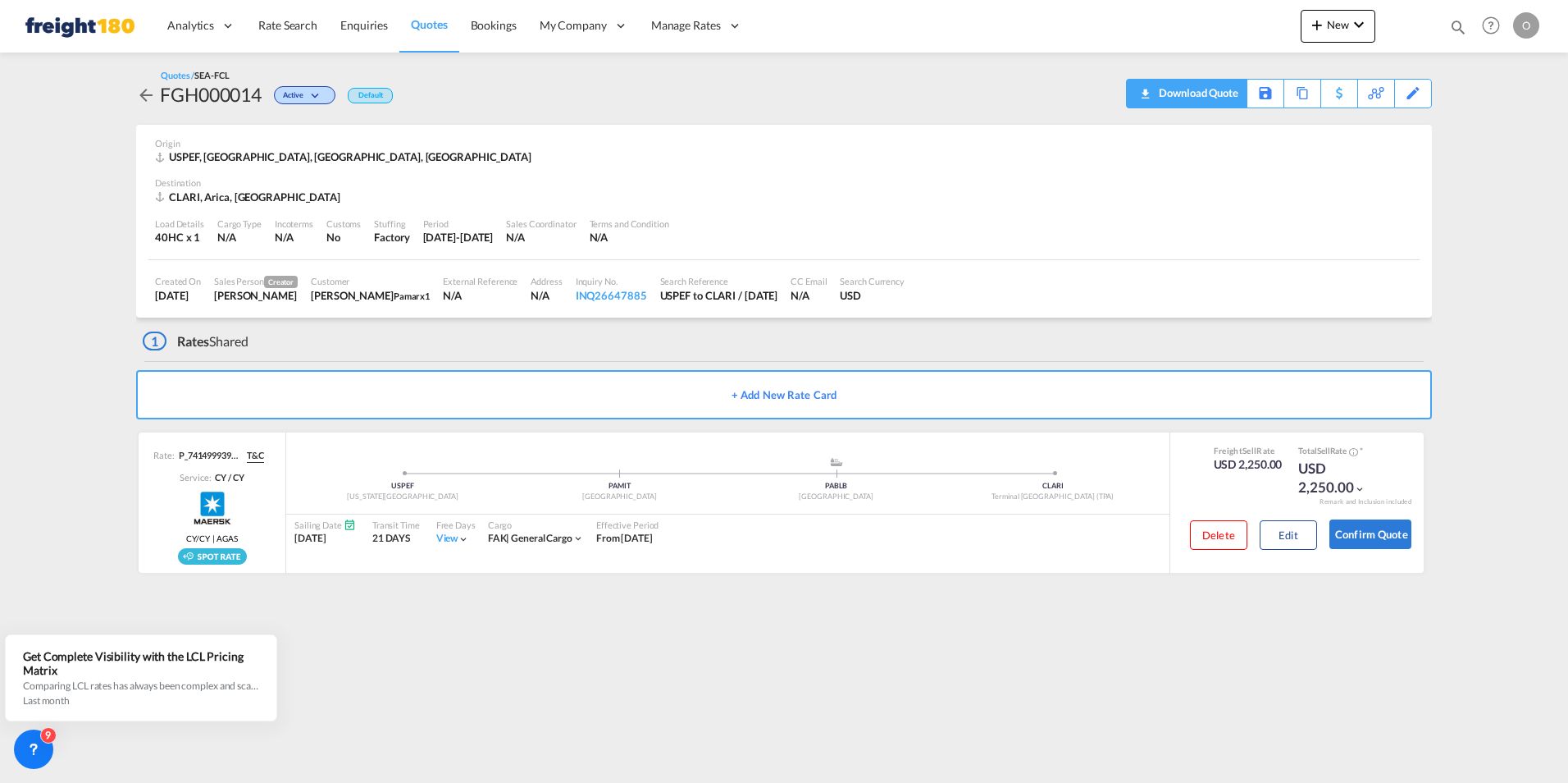
click at [1224, 92] on div "Download Quote" at bounding box center [1196, 92] width 83 height 26
